Goal: Task Accomplishment & Management: Use online tool/utility

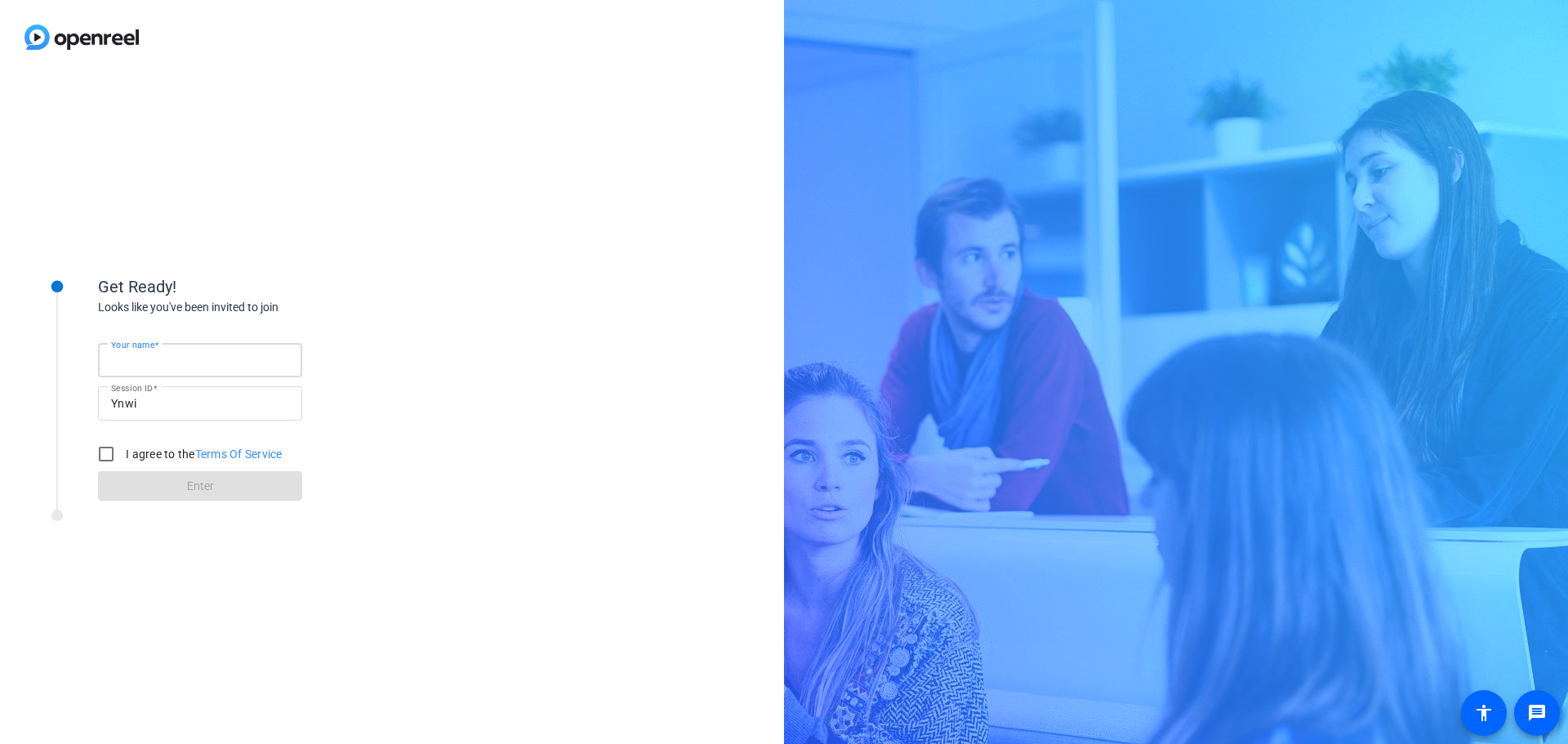
click at [217, 366] on input "Your name" at bounding box center [200, 359] width 178 height 19
type input "[PERSON_NAME]"
click at [163, 445] on div "I agree to the Terms Of Service" at bounding box center [186, 454] width 193 height 33
click at [163, 454] on label "I agree to the Terms Of Service" at bounding box center [202, 454] width 160 height 16
click at [122, 454] on input "I agree to the Terms Of Service" at bounding box center [106, 454] width 33 height 33
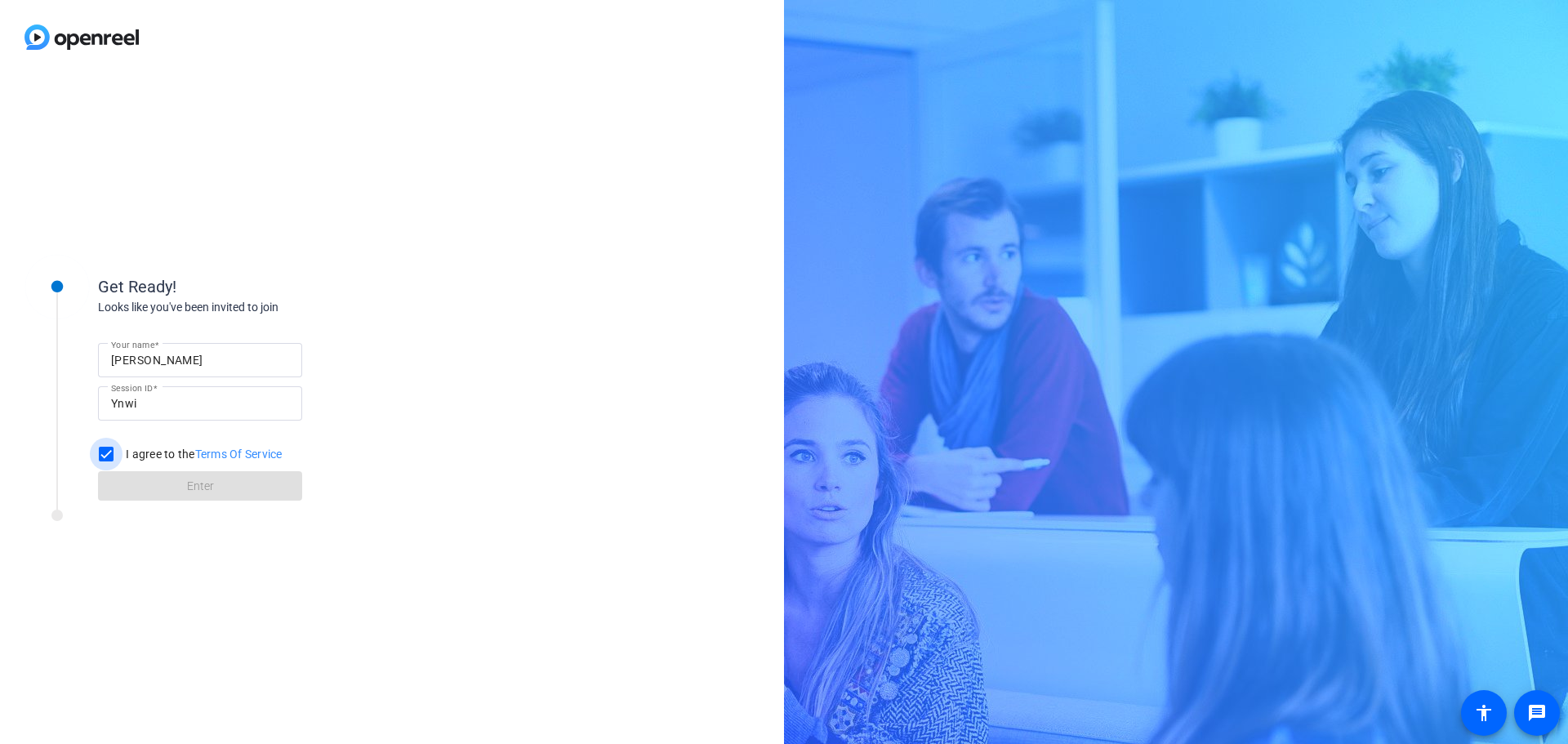
checkbox input "true"
click at [169, 493] on span at bounding box center [200, 486] width 204 height 39
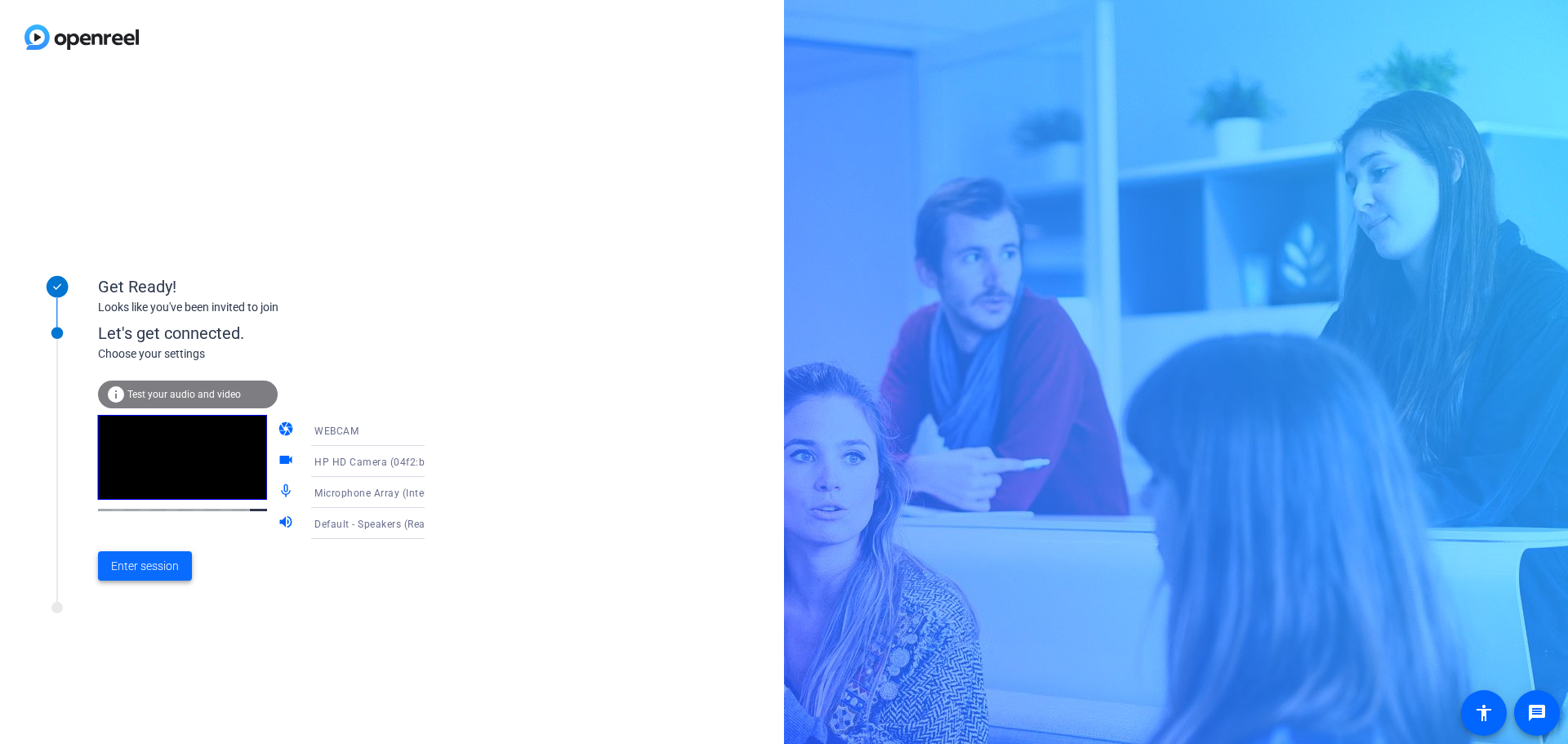
click at [136, 568] on span "Enter session" at bounding box center [145, 566] width 67 height 17
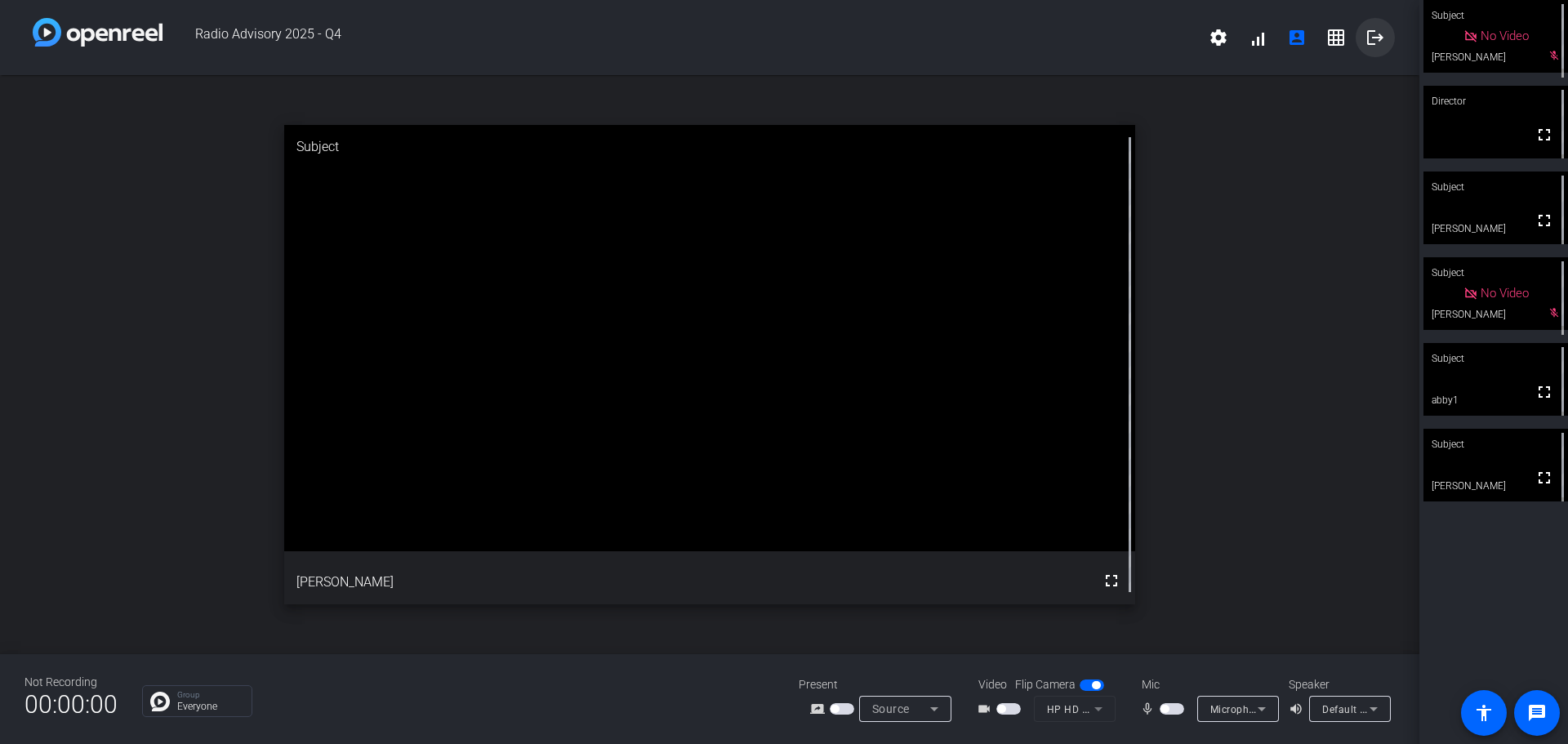
click at [1382, 34] on mat-icon "logout" at bounding box center [1375, 37] width 19 height 19
